Goal: Task Accomplishment & Management: Use online tool/utility

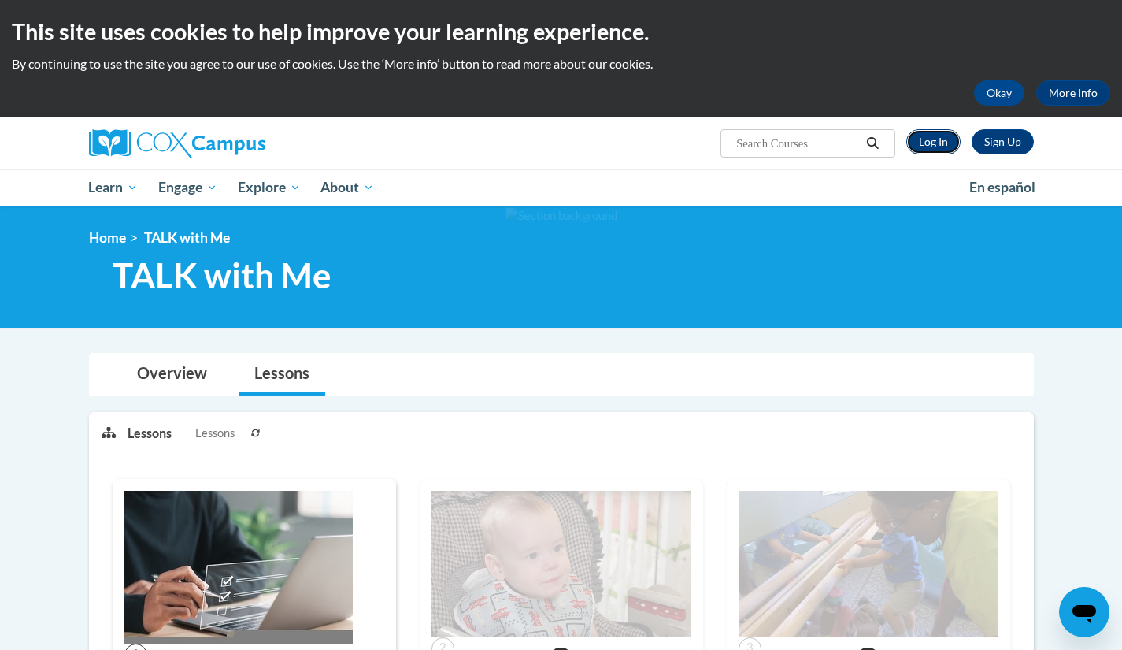
click at [937, 139] on link "Log In" at bounding box center [933, 141] width 54 height 25
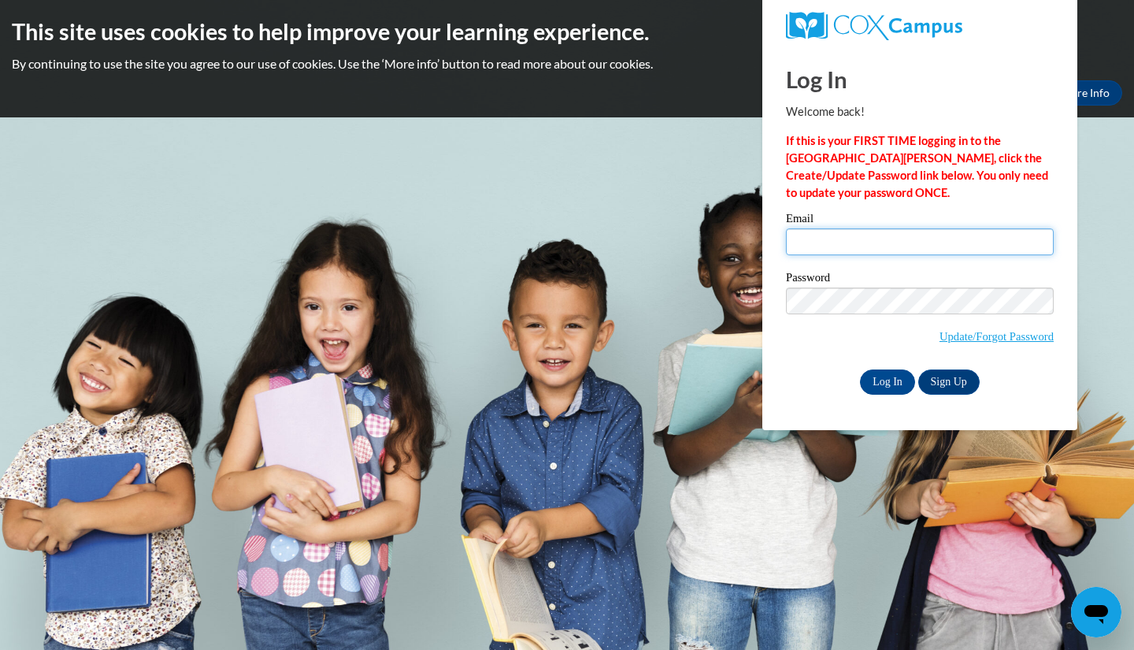
click at [897, 242] on input "Email" at bounding box center [920, 241] width 268 height 27
type input "Jordandavis0930@gmail.com"
click at [879, 379] on input "Log In" at bounding box center [887, 381] width 55 height 25
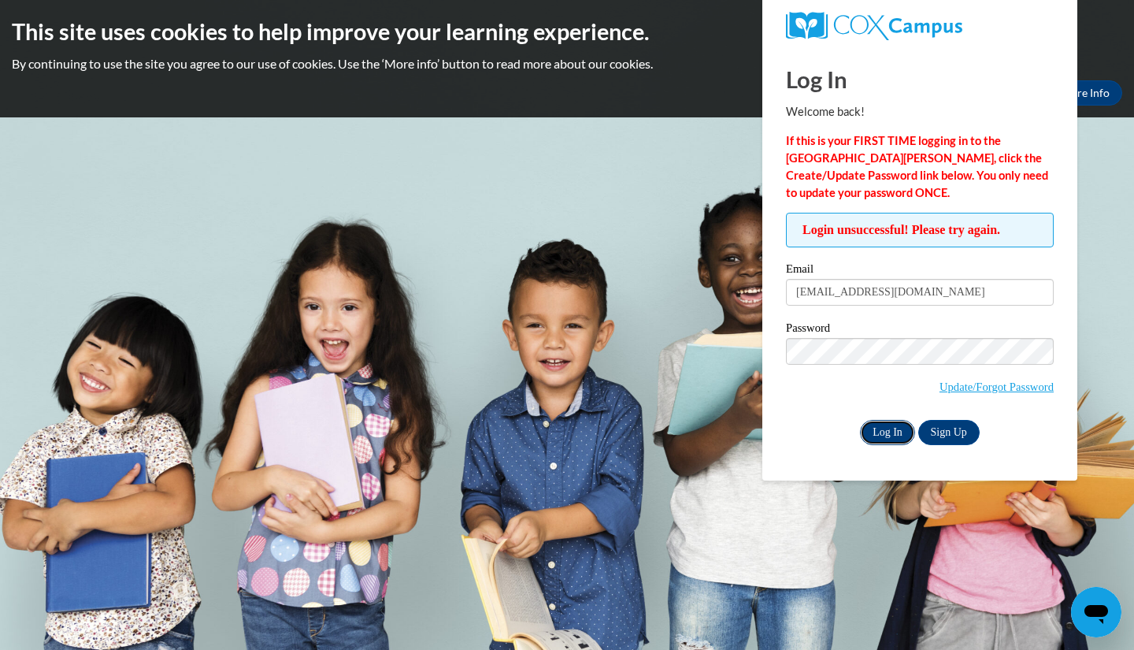
click at [879, 431] on input "Log In" at bounding box center [887, 432] width 55 height 25
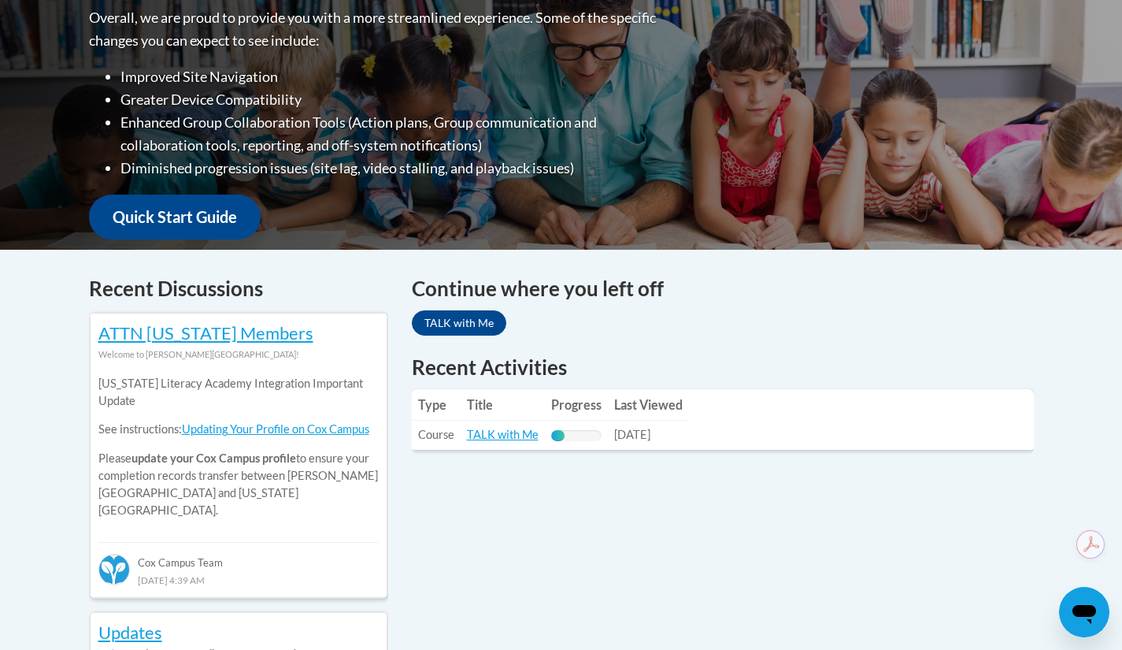
scroll to position [425, 0]
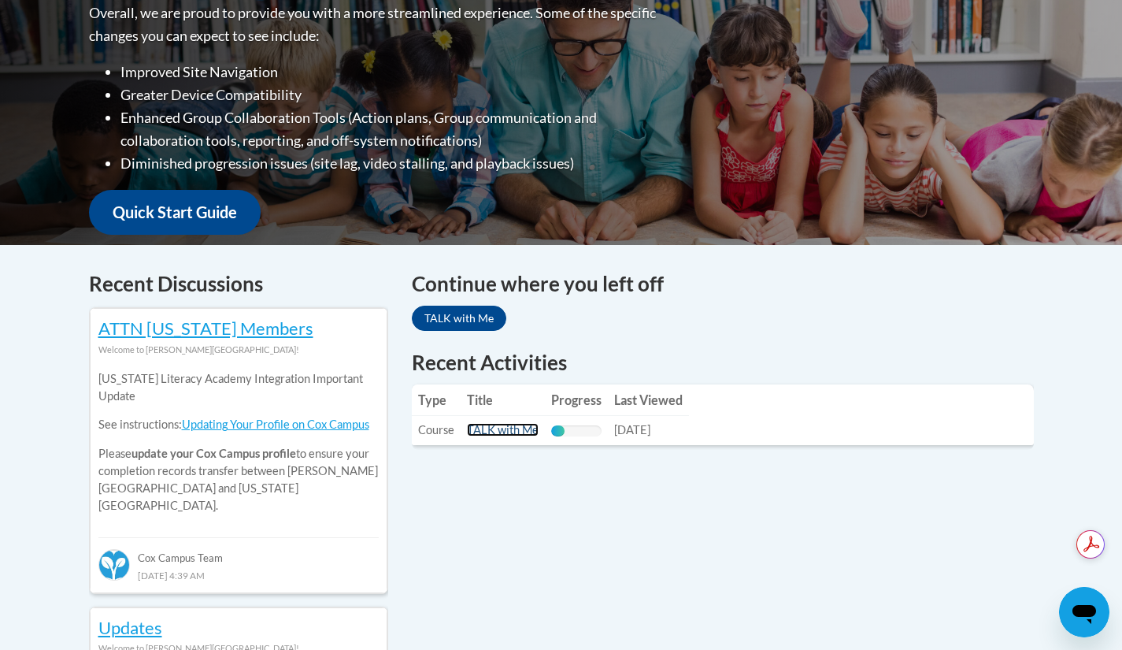
click at [485, 428] on link "TALK with Me" at bounding box center [503, 429] width 72 height 13
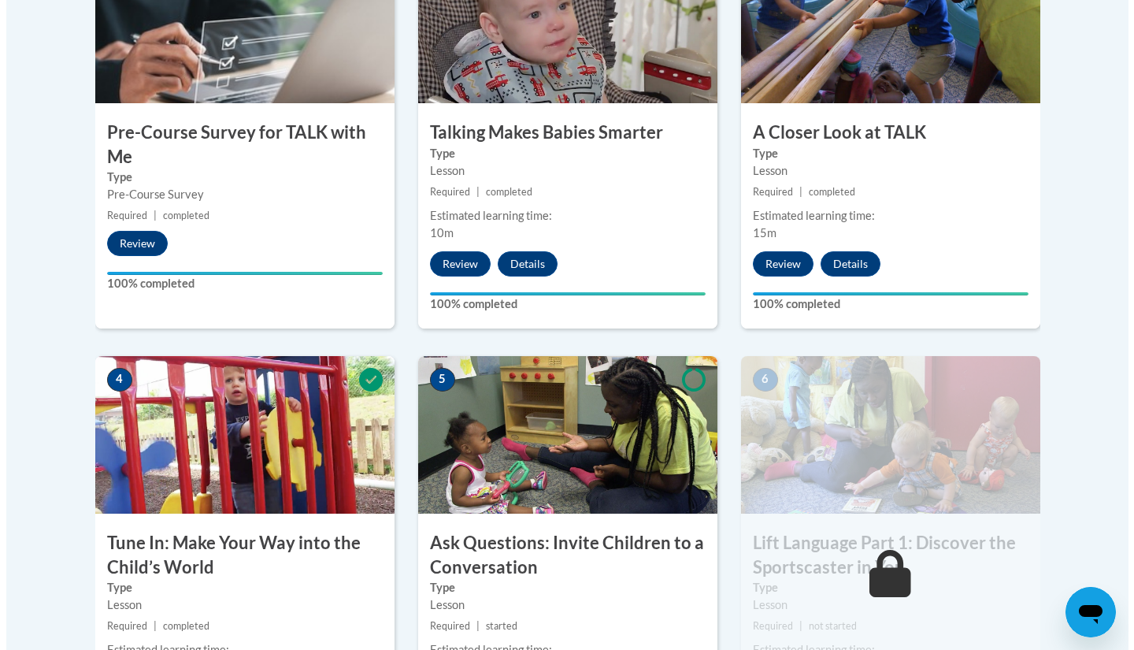
scroll to position [834, 0]
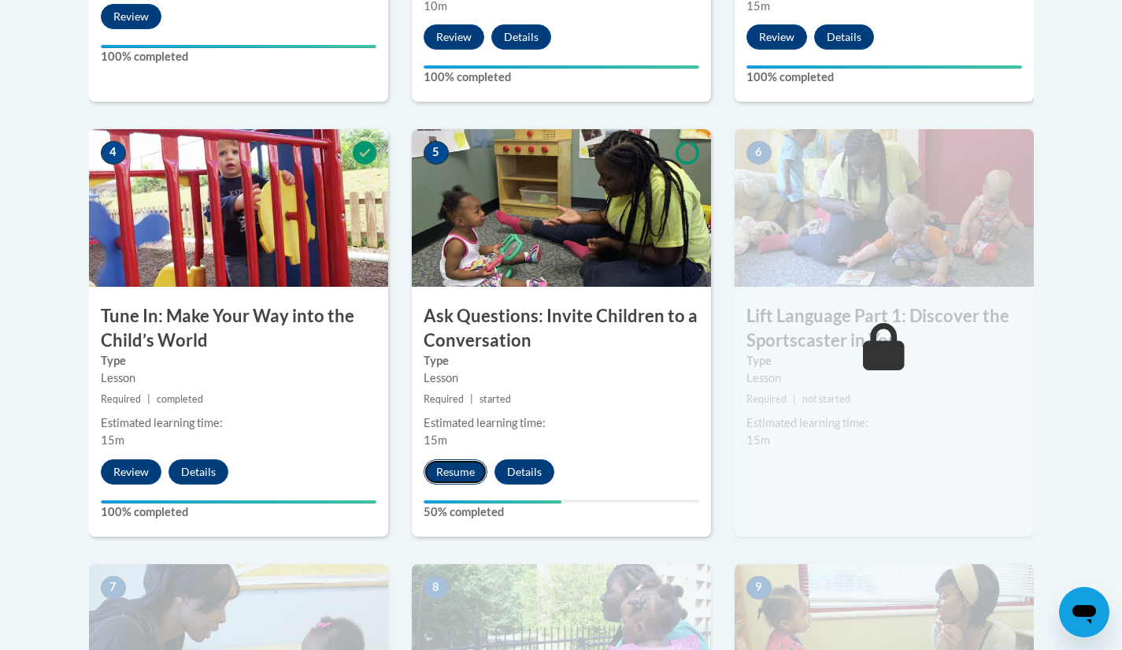
click at [447, 476] on button "Resume" at bounding box center [456, 471] width 64 height 25
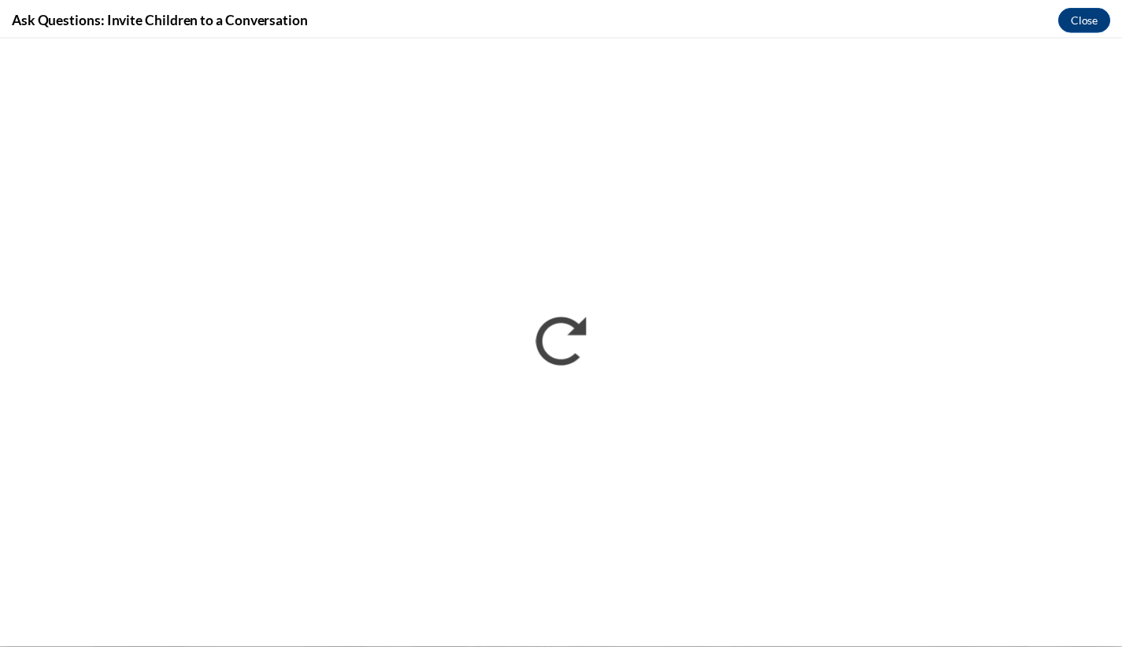
scroll to position [0, 0]
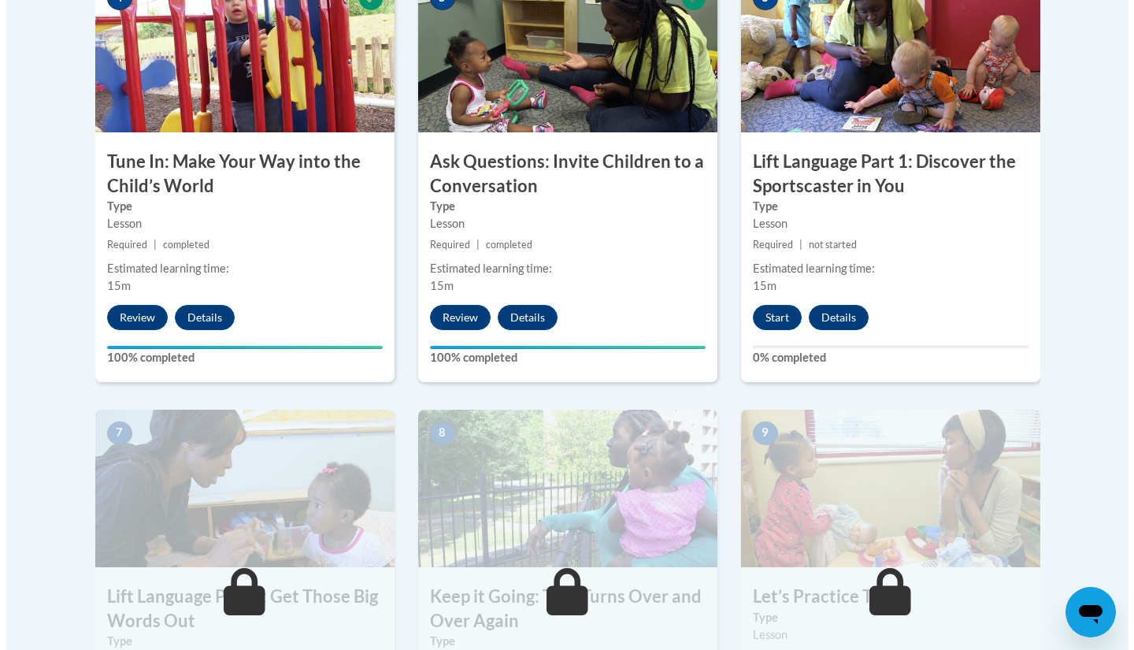
scroll to position [992, 0]
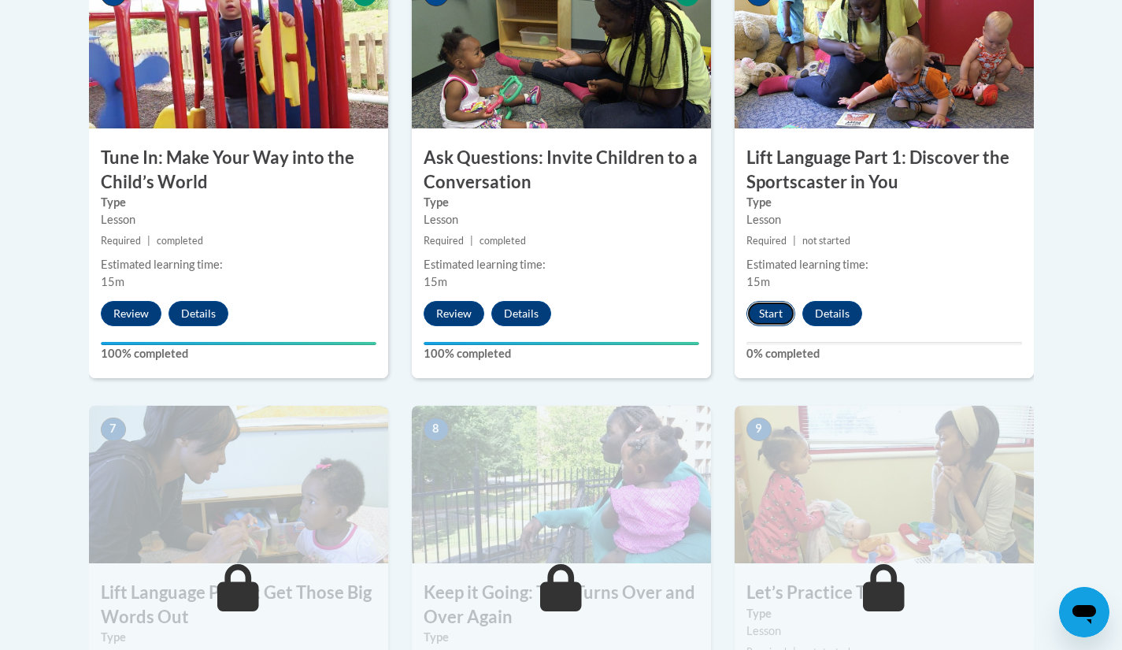
click at [769, 315] on button "Start" at bounding box center [770, 313] width 49 height 25
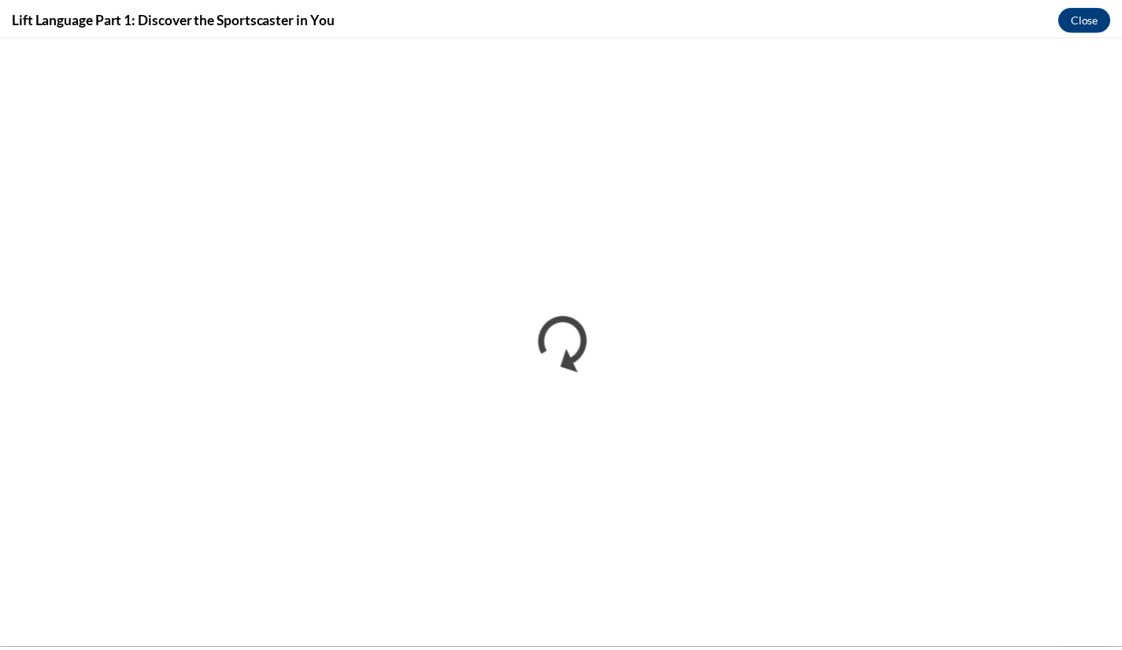
scroll to position [0, 0]
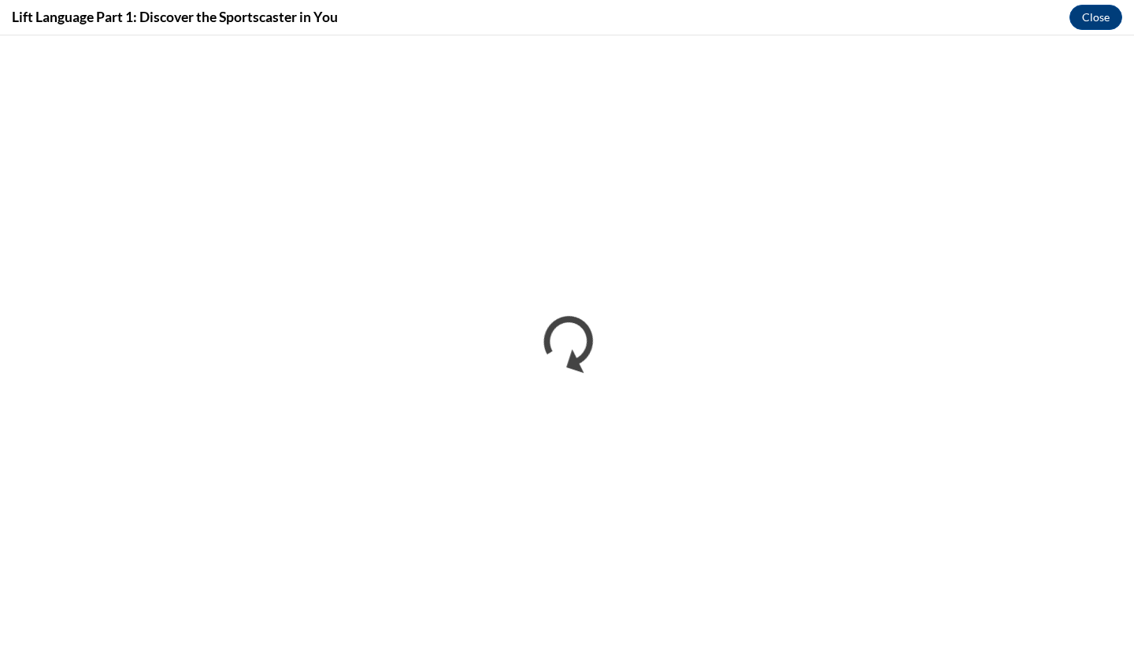
click at [1121, 22] on div "Lift Language Part 1: Discover the Sportscaster in You Close" at bounding box center [567, 17] width 1134 height 35
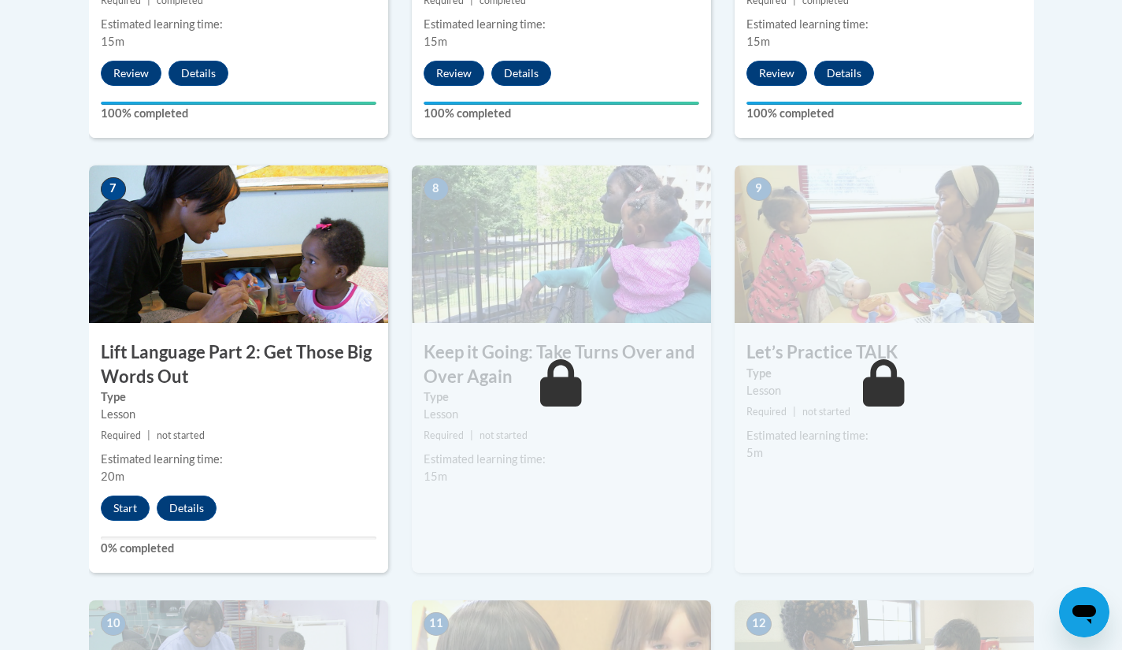
scroll to position [1231, 0]
